Goal: Task Accomplishment & Management: Complete application form

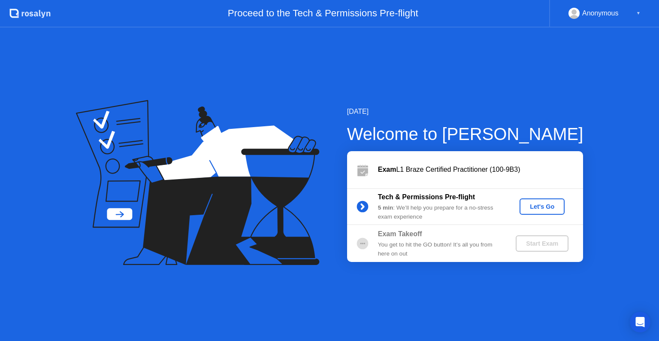
click at [546, 210] on div "Let's Go" at bounding box center [542, 206] width 38 height 7
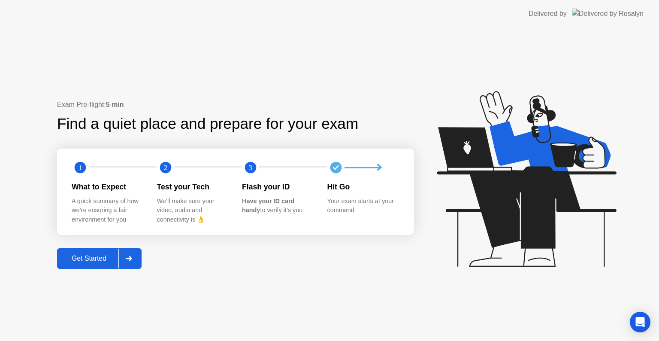
click at [103, 261] on div "Get Started" at bounding box center [89, 259] width 59 height 8
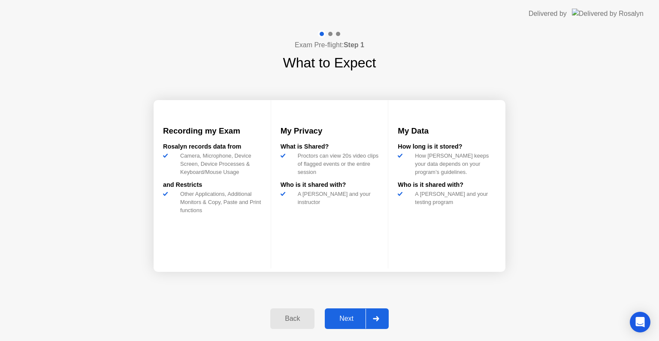
click at [356, 310] on button "Next" at bounding box center [357, 318] width 64 height 21
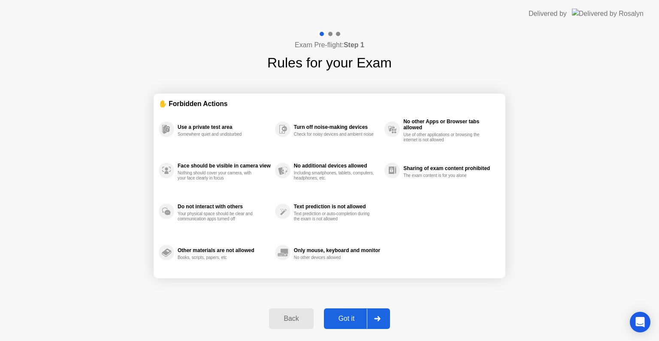
click at [351, 315] on div "Got it" at bounding box center [347, 319] width 40 height 8
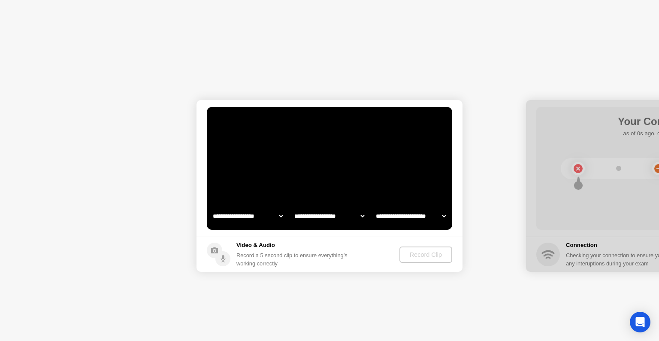
select select "**********"
select select "*******"
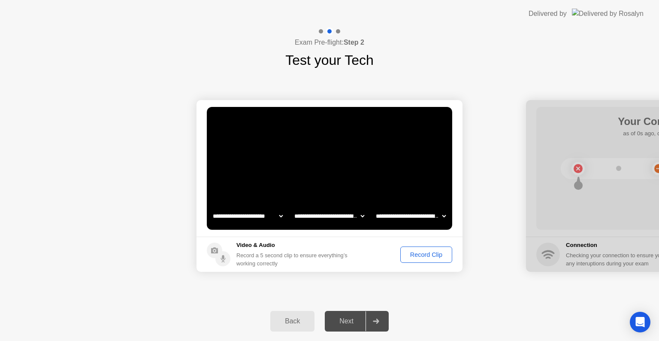
click at [425, 255] on div "Record Clip" at bounding box center [427, 254] width 46 height 7
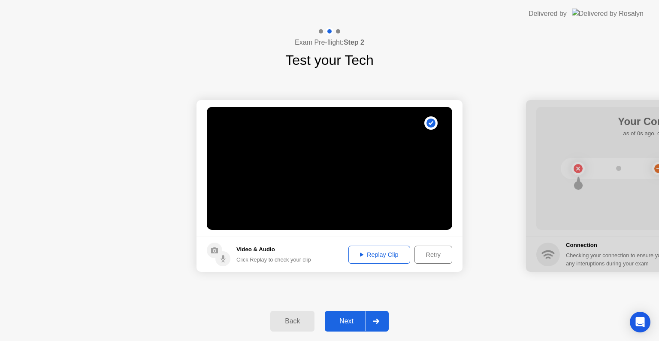
click at [358, 321] on div "Next" at bounding box center [347, 321] width 38 height 8
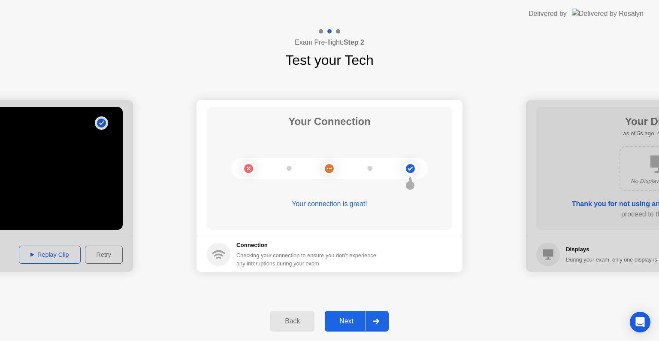
click at [355, 322] on div "Next" at bounding box center [347, 321] width 38 height 8
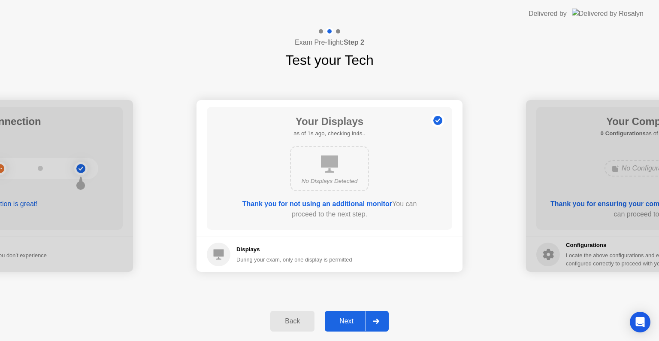
click at [356, 319] on div "Next" at bounding box center [347, 321] width 38 height 8
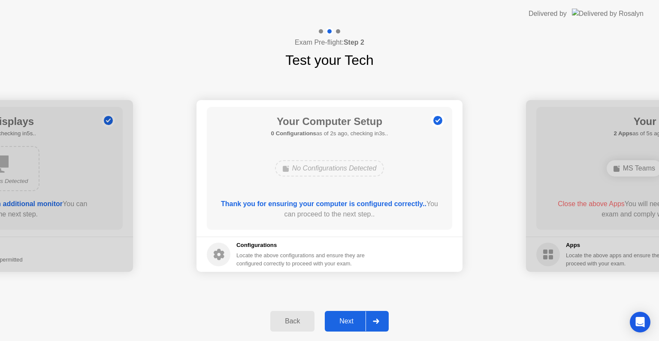
click at [355, 323] on div "Next" at bounding box center [347, 321] width 38 height 8
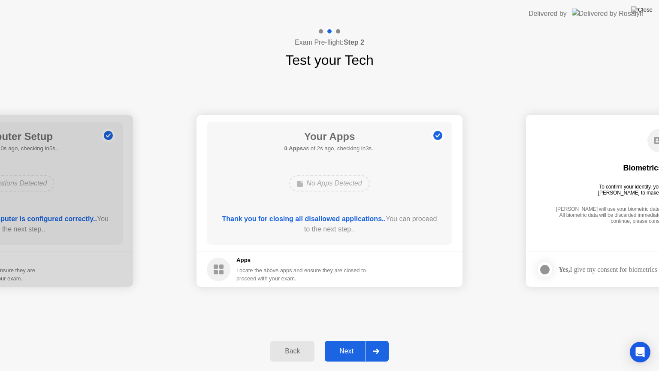
click at [352, 340] on button "Next" at bounding box center [357, 351] width 64 height 21
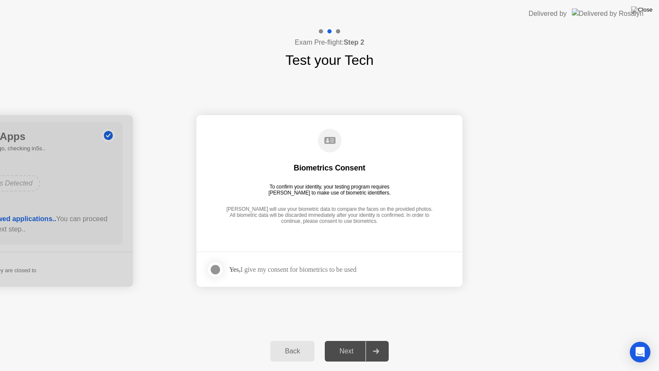
click at [218, 270] on div at bounding box center [215, 269] width 10 height 10
click at [349, 340] on div "Next" at bounding box center [347, 351] width 38 height 8
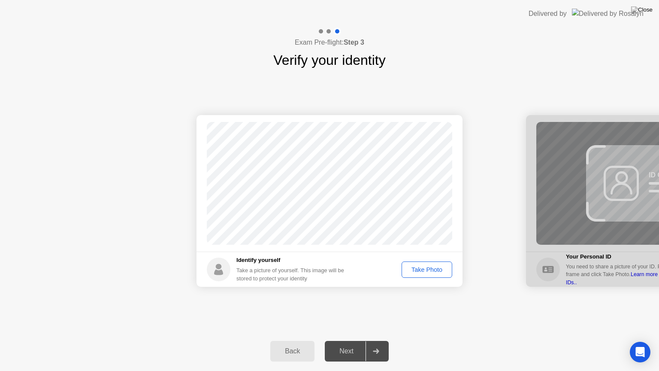
click at [433, 273] on div "Take Photo" at bounding box center [427, 269] width 45 height 7
click at [350, 340] on div "Next" at bounding box center [347, 351] width 38 height 8
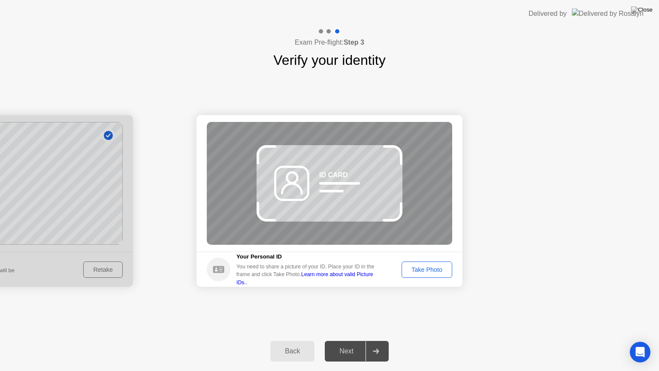
click at [296, 340] on div "Back" at bounding box center [292, 351] width 39 height 8
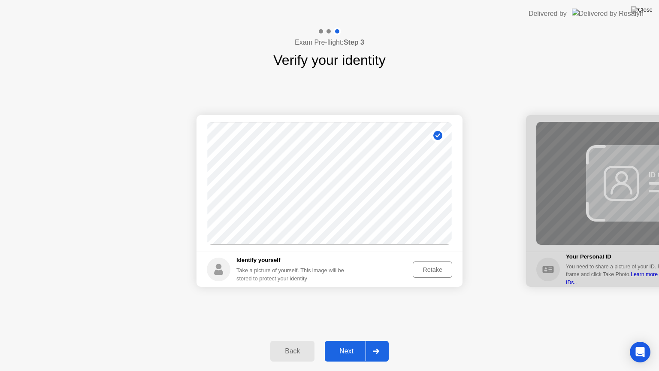
click at [426, 268] on div "Retake" at bounding box center [432, 269] width 33 height 7
click at [428, 268] on div "Take Photo" at bounding box center [427, 269] width 45 height 7
click at [345, 340] on div "Next" at bounding box center [347, 351] width 38 height 8
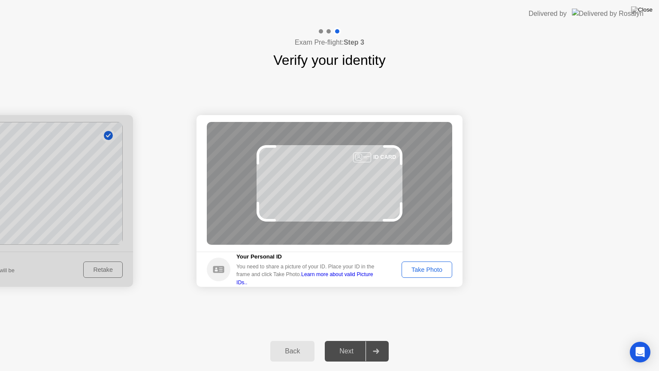
click at [408, 277] on button "Take Photo" at bounding box center [427, 269] width 51 height 16
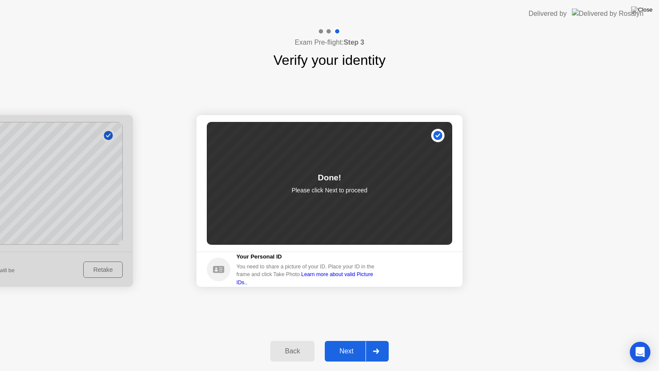
click at [361, 340] on div "Next" at bounding box center [347, 351] width 38 height 8
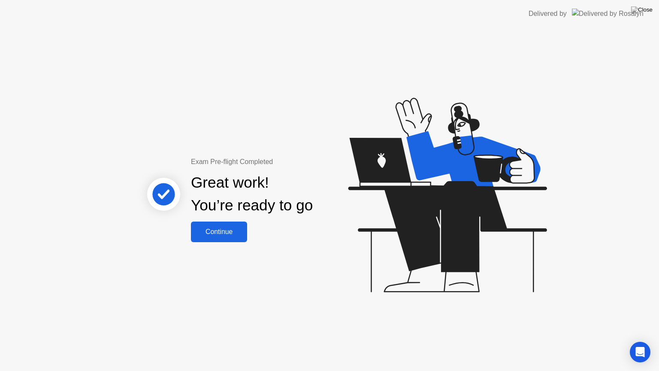
click at [229, 231] on div "Continue" at bounding box center [219, 232] width 51 height 8
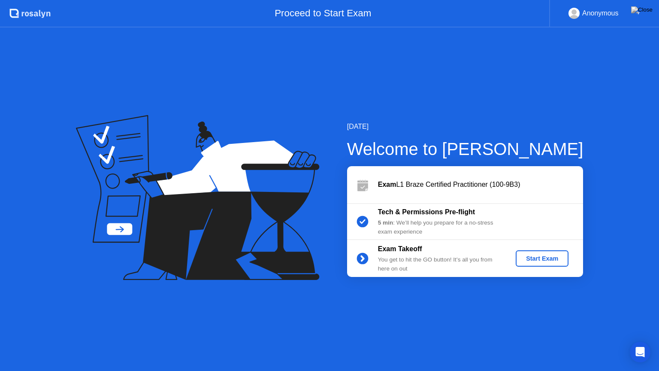
click at [541, 258] on div "Start Exam" at bounding box center [542, 258] width 46 height 7
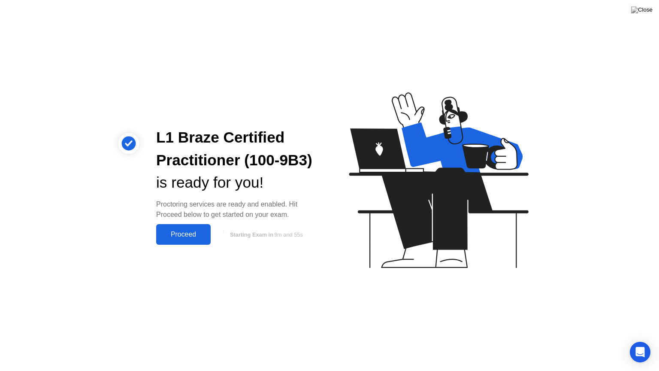
click at [188, 234] on div "Proceed" at bounding box center [183, 235] width 49 height 8
